Goal: Information Seeking & Learning: Learn about a topic

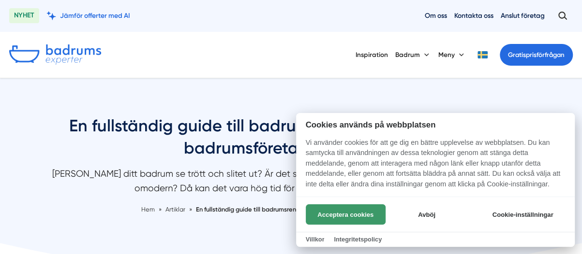
click at [340, 216] on button "Acceptera cookies" at bounding box center [346, 214] width 80 height 20
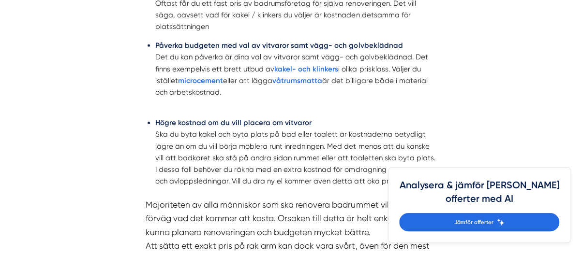
scroll to position [1354, 0]
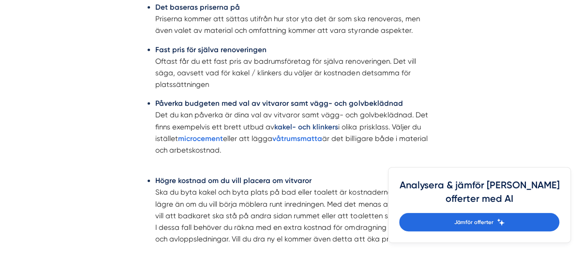
click at [283, 131] on strong "kakel- och klinkers" at bounding box center [306, 127] width 64 height 9
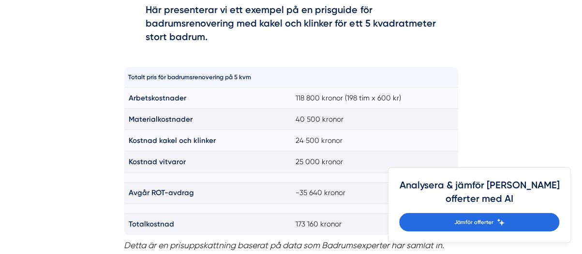
scroll to position [661, 0]
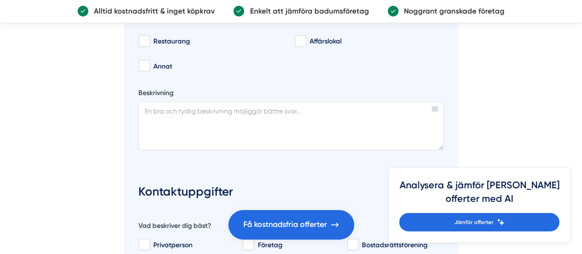
scroll to position [4593, 0]
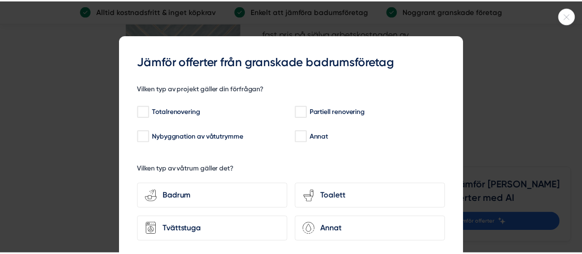
scroll to position [1885, 0]
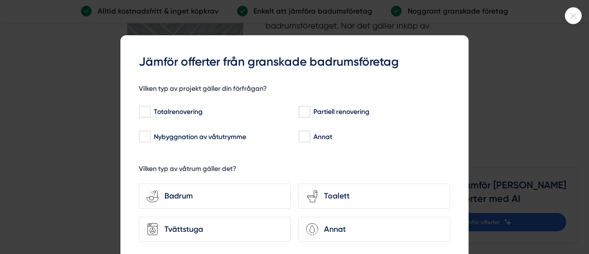
click at [539, 75] on div at bounding box center [294, 127] width 589 height 254
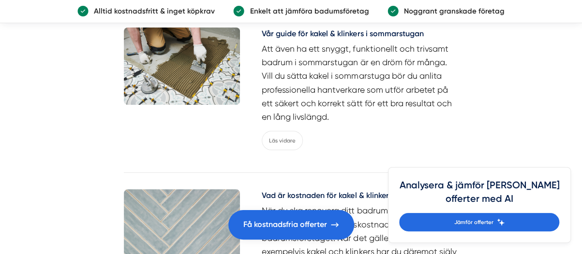
scroll to position [1740, 0]
